Goal: Information Seeking & Learning: Learn about a topic

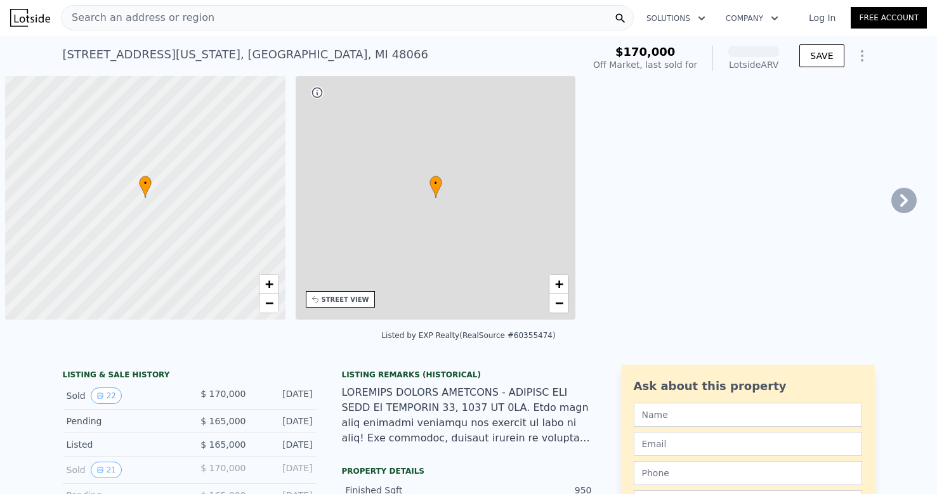
scroll to position [0, 5]
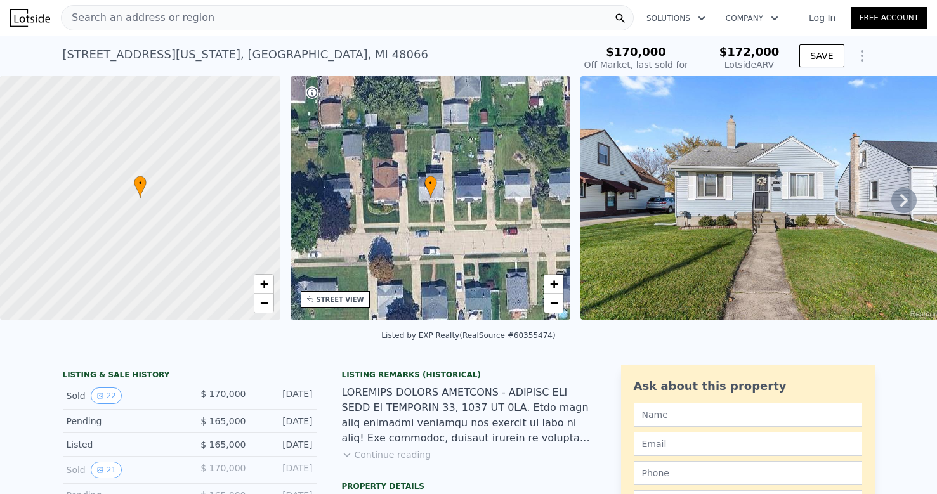
click at [171, 22] on span "Search an address or region" at bounding box center [138, 17] width 153 height 15
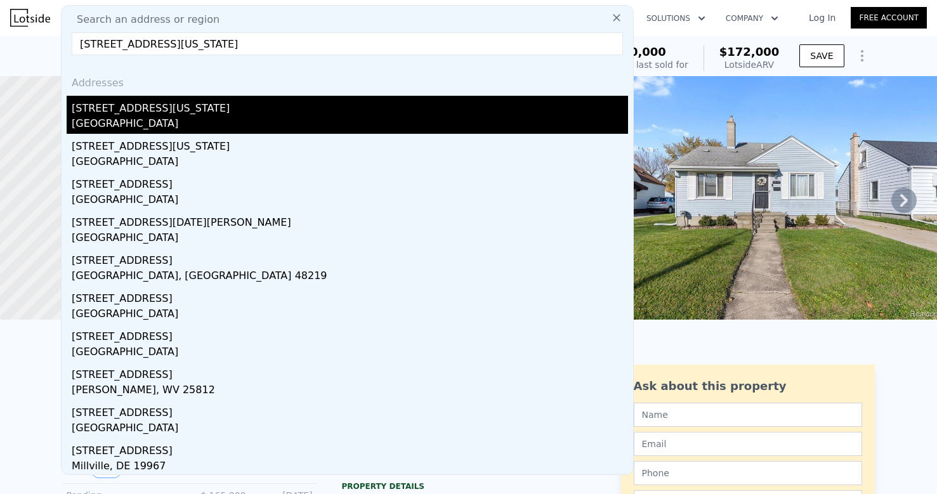
type input "[STREET_ADDRESS][US_STATE]"
click at [197, 118] on div "[GEOGRAPHIC_DATA]" at bounding box center [350, 125] width 556 height 18
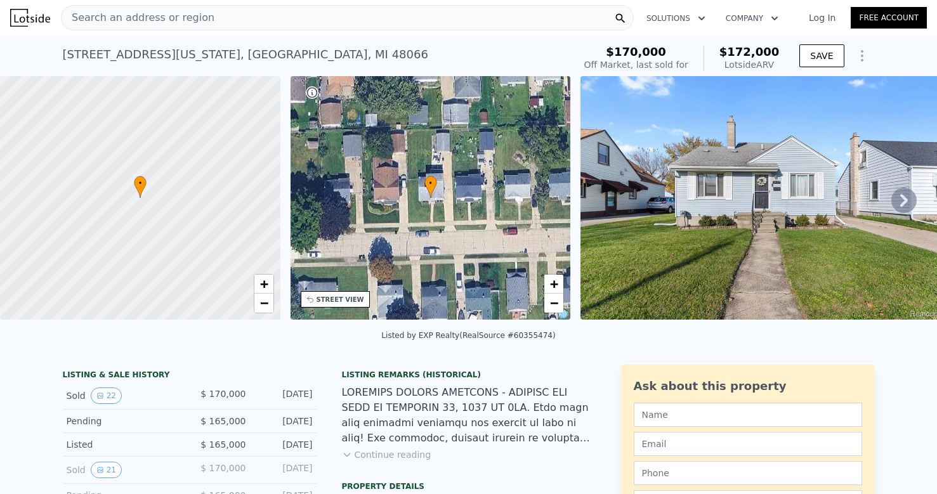
click at [188, 23] on span "Search an address or region" at bounding box center [138, 17] width 153 height 15
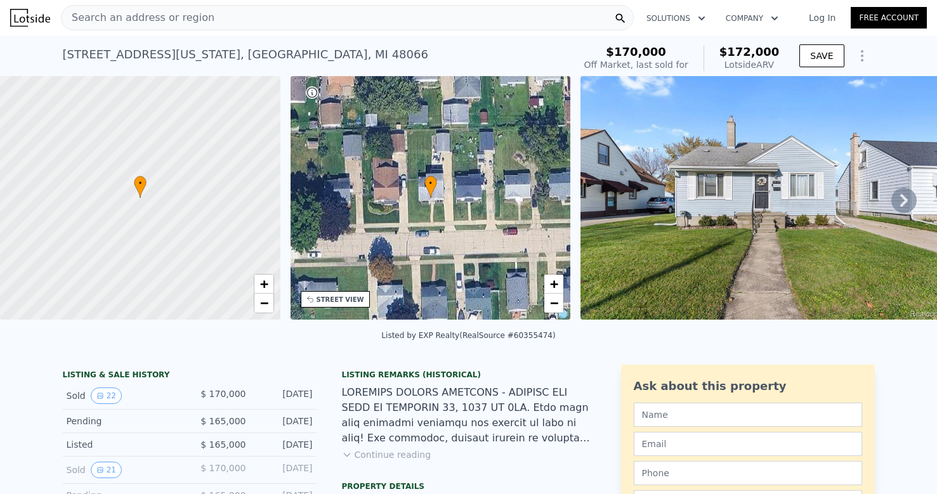
click at [115, 21] on span "Search an address or region" at bounding box center [138, 17] width 153 height 15
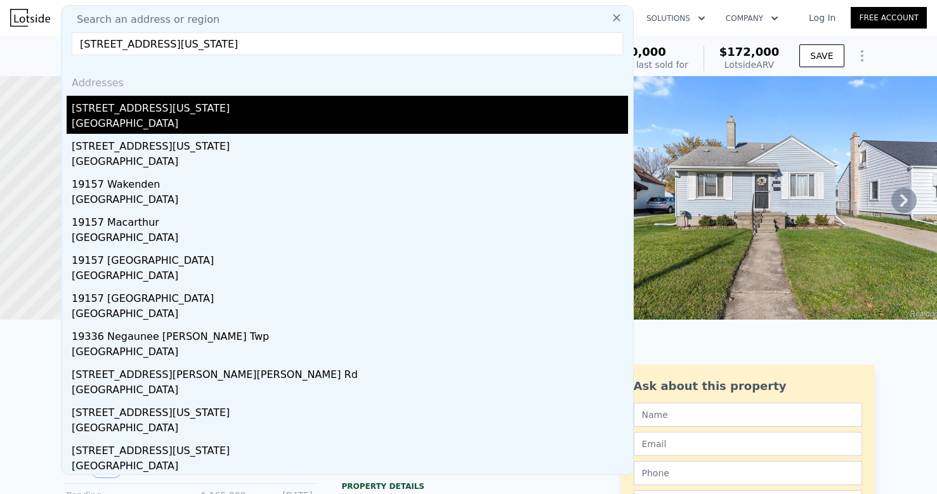
type input "[STREET_ADDRESS][US_STATE]"
click at [180, 129] on div "[GEOGRAPHIC_DATA]" at bounding box center [350, 125] width 556 height 18
type input "3"
type input "4"
type input "2.5"
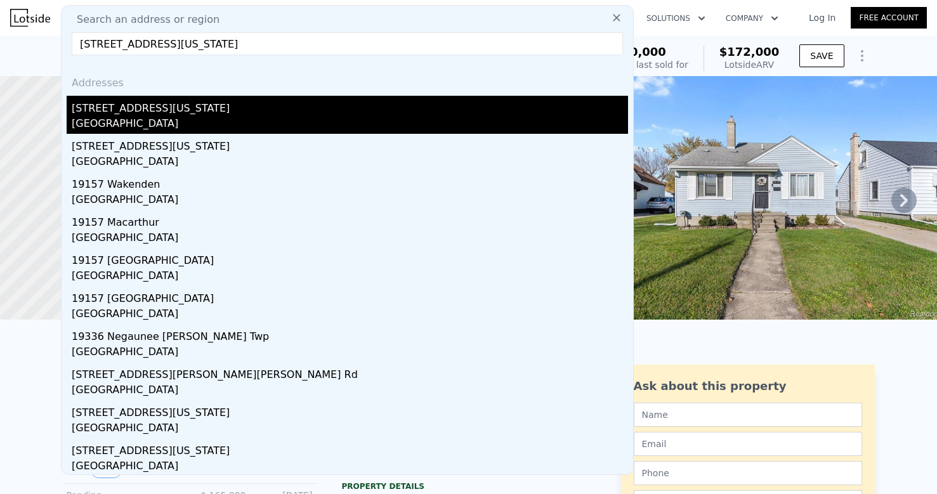
type input "1250"
type input "2000"
type input "4791.6"
type input "7405.200000000001"
type input "$ 282,000"
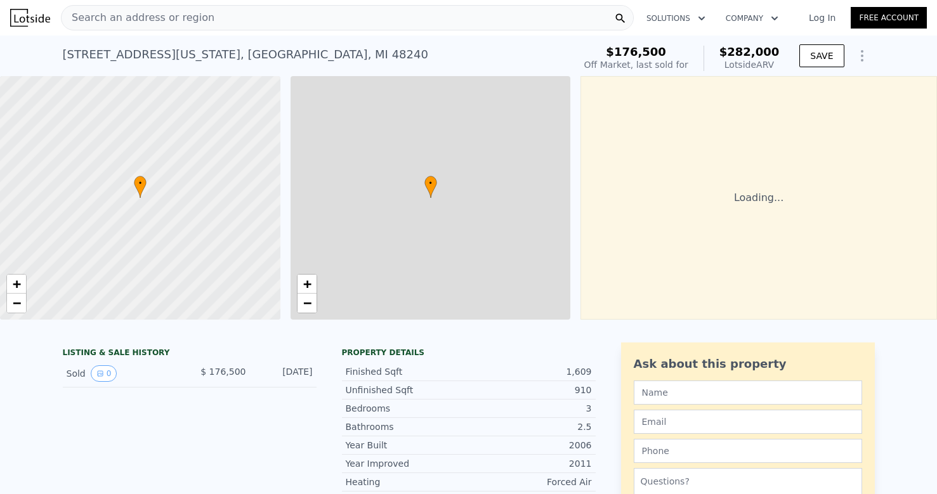
type input "$ 77,386"
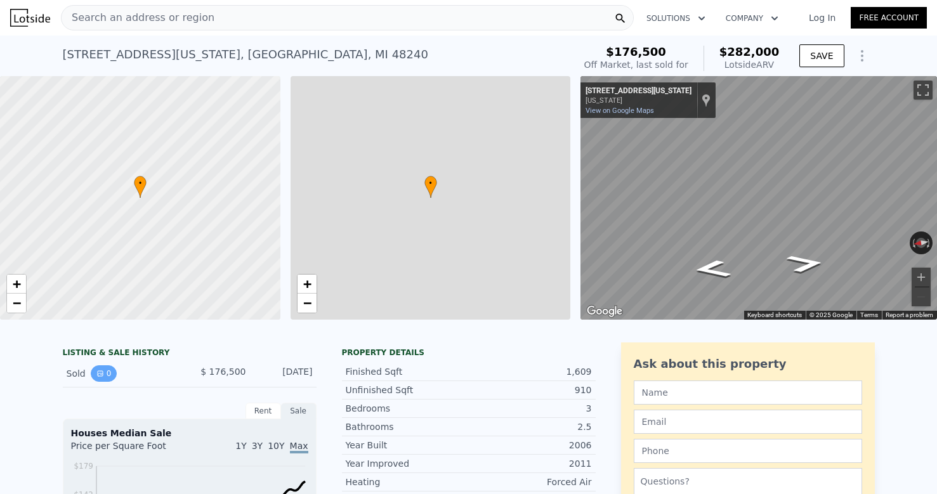
click at [109, 373] on button "0" at bounding box center [104, 373] width 27 height 16
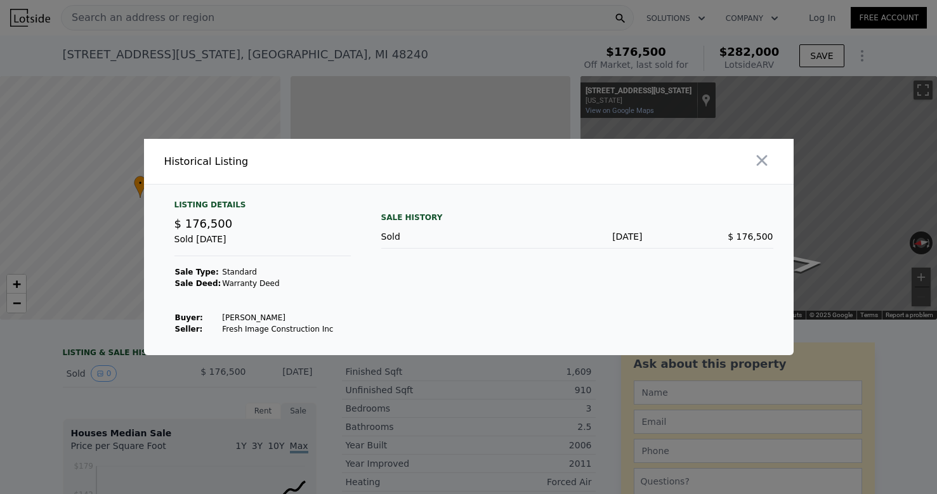
click at [226, 386] on div at bounding box center [468, 247] width 937 height 494
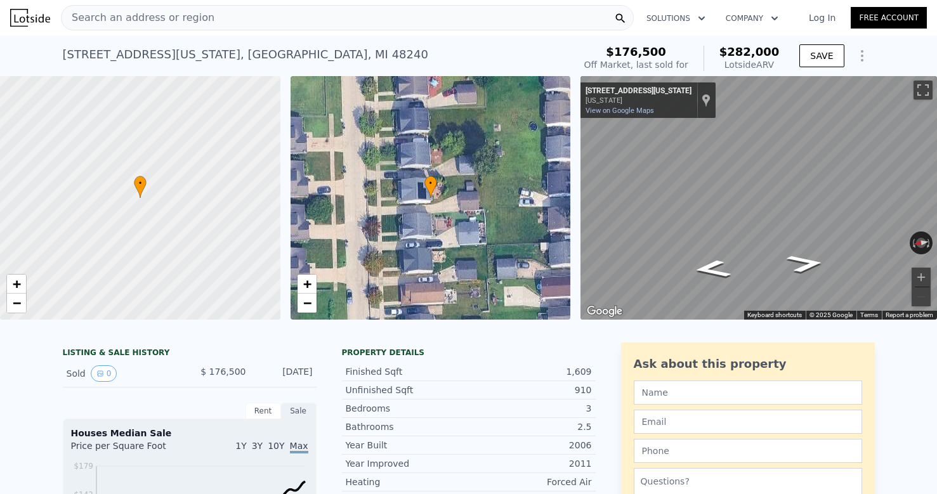
click at [651, 2] on nav "Search an address or region Solutions Company Open main menu Log In Free Account" at bounding box center [468, 18] width 937 height 36
